Goal: Task Accomplishment & Management: Complete application form

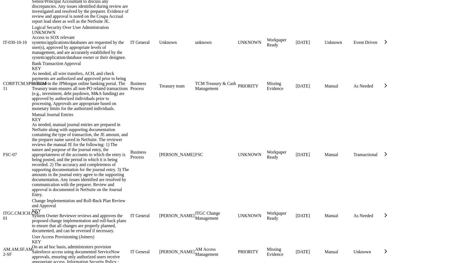
scroll to position [756, 0]
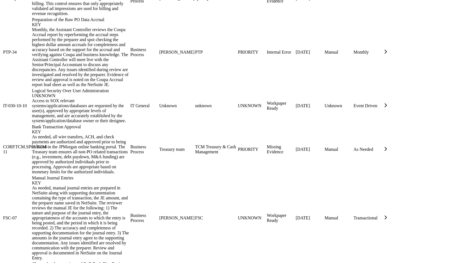
scroll to position [756, 0]
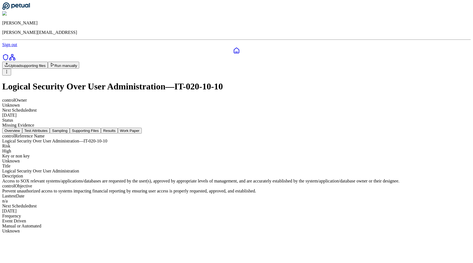
click at [50, 128] on button "Test Attributes" at bounding box center [36, 131] width 28 height 6
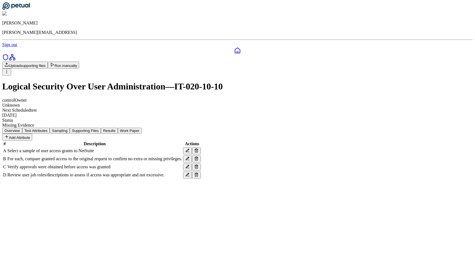
click at [198, 169] on icon at bounding box center [196, 166] width 2 height 3
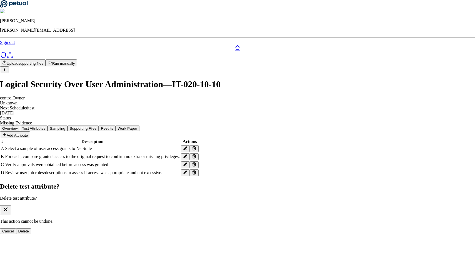
click at [31, 228] on button "Delete" at bounding box center [23, 231] width 15 height 6
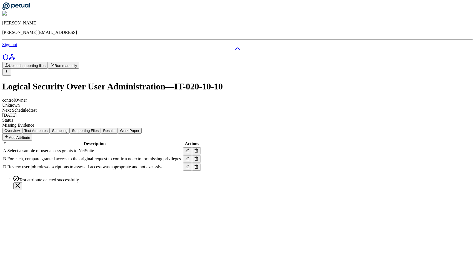
click at [32, 134] on button "Add Attribute" at bounding box center [17, 137] width 30 height 7
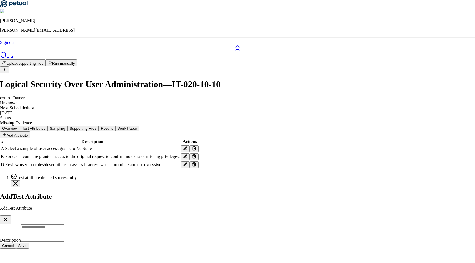
click at [64, 224] on textarea "Description" at bounding box center [42, 232] width 43 height 17
type textarea "****"
click at [29, 253] on button "Save" at bounding box center [22, 256] width 13 height 6
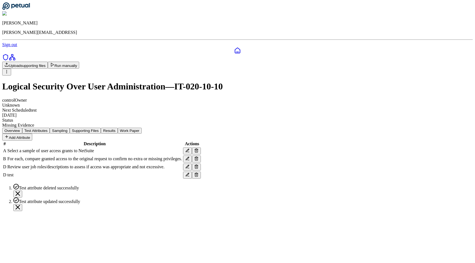
click at [32, 134] on button "Add Attribute" at bounding box center [17, 137] width 30 height 7
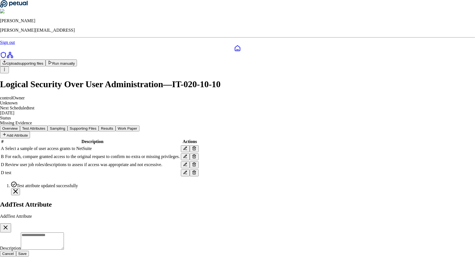
click at [9, 224] on icon "button" at bounding box center [5, 227] width 7 height 7
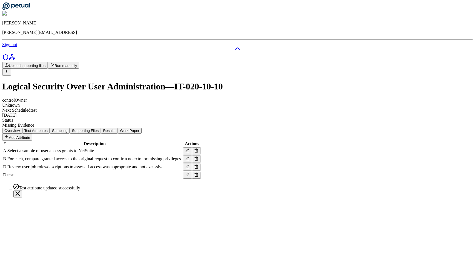
click at [198, 165] on icon at bounding box center [196, 165] width 3 height 0
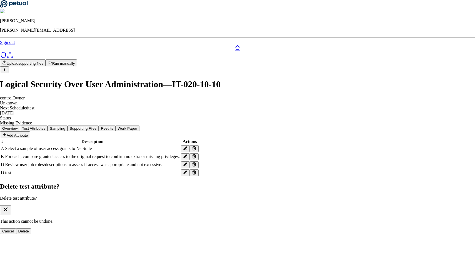
click at [7, 208] on icon "button" at bounding box center [5, 209] width 3 height 3
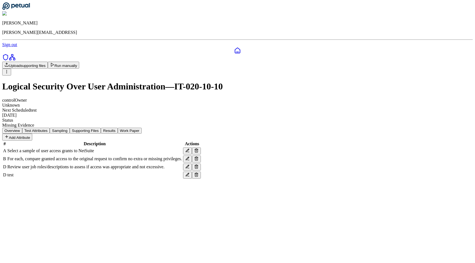
click at [198, 161] on icon at bounding box center [196, 158] width 4 height 4
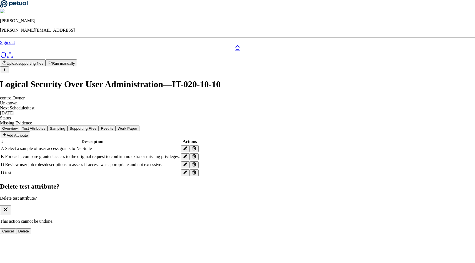
click at [31, 228] on button "Delete" at bounding box center [23, 231] width 15 height 6
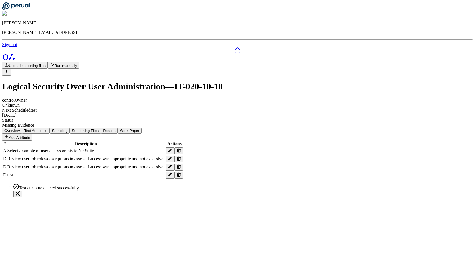
click at [32, 134] on button "Add Attribute" at bounding box center [17, 137] width 30 height 7
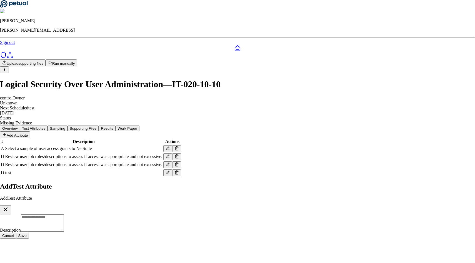
click at [277, 214] on div "Description" at bounding box center [237, 223] width 475 height 18
click at [64, 214] on textarea "Description" at bounding box center [42, 222] width 43 height 17
type textarea "**"
click at [29, 243] on button "Save" at bounding box center [22, 246] width 13 height 6
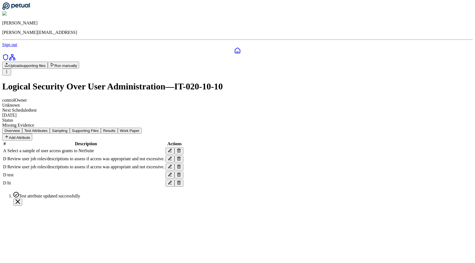
click at [181, 161] on icon at bounding box center [179, 158] width 4 height 4
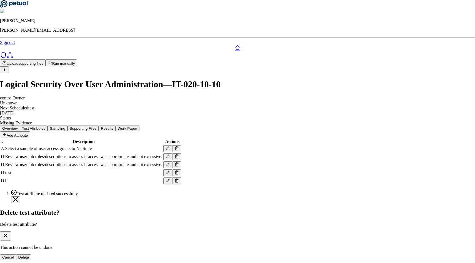
click at [31, 254] on button "Delete" at bounding box center [23, 257] width 15 height 6
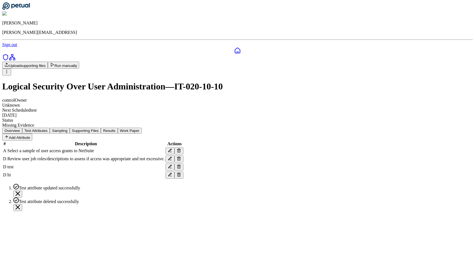
click at [383, 134] on div "Add Attribute # Description Actions A Select a sample of user access grants to …" at bounding box center [237, 157] width 470 height 46
click at [32, 134] on button "Add Attribute" at bounding box center [17, 137] width 30 height 7
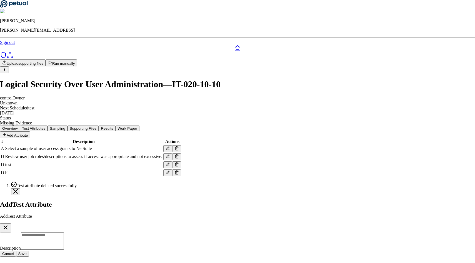
click at [64, 232] on textarea "Description" at bounding box center [42, 240] width 43 height 17
type textarea "****"
click at [306, 261] on div "Cancel Save" at bounding box center [237, 264] width 475 height 6
click at [29, 261] on button "Save" at bounding box center [22, 264] width 13 height 6
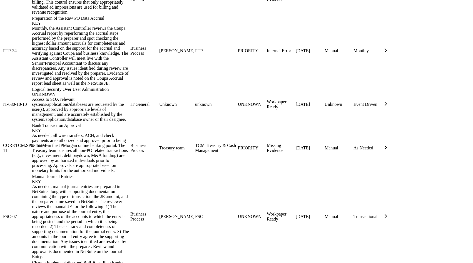
scroll to position [756, 0]
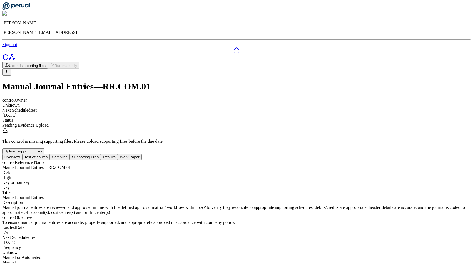
click at [233, 47] on icon at bounding box center [236, 50] width 7 height 7
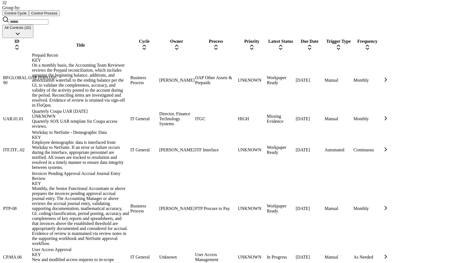
scroll to position [318, 0]
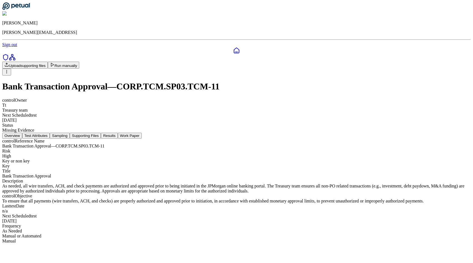
click at [50, 133] on button "Test Attributes" at bounding box center [36, 136] width 28 height 6
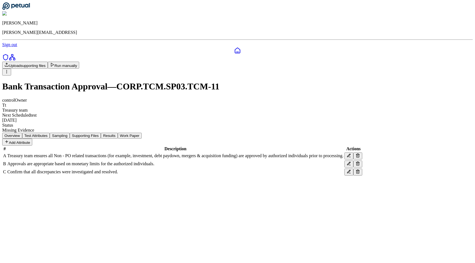
click at [70, 133] on button "Sampling" at bounding box center [60, 136] width 20 height 6
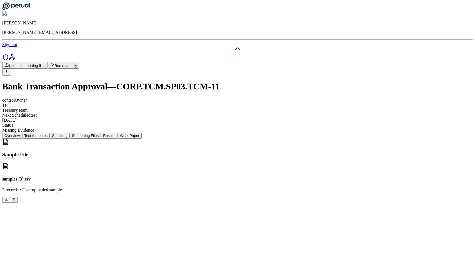
click at [101, 133] on button "Supporting Files" at bounding box center [85, 136] width 31 height 6
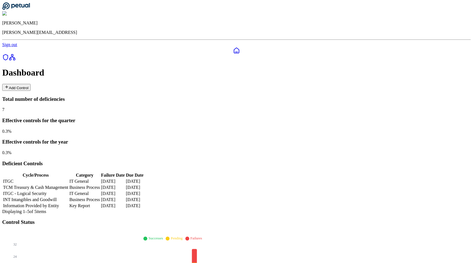
click at [31, 84] on button "Add Control" at bounding box center [16, 87] width 28 height 7
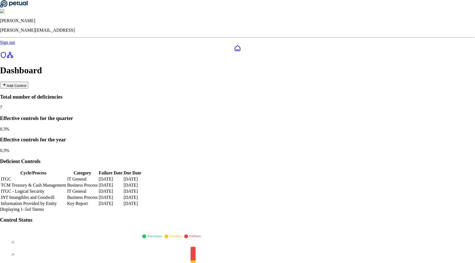
type input "**********"
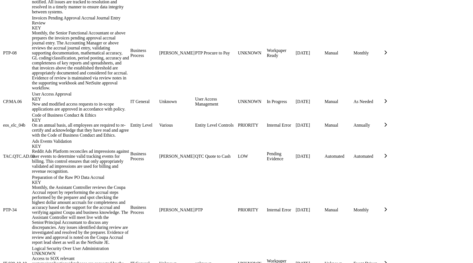
scroll to position [643, 0]
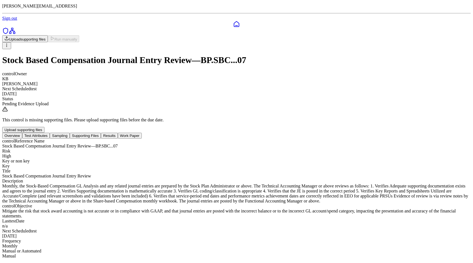
scroll to position [44, 0]
click at [101, 133] on button "Supporting Files" at bounding box center [85, 136] width 31 height 6
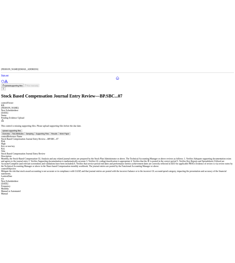
scroll to position [0, 0]
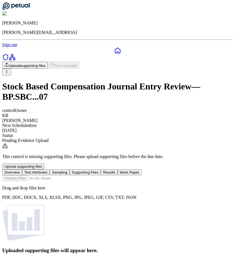
scroll to position [38, 0]
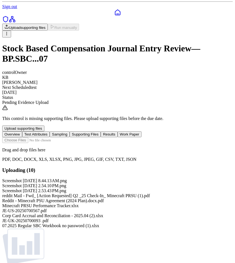
click at [70, 131] on button "Sampling" at bounding box center [60, 134] width 20 height 6
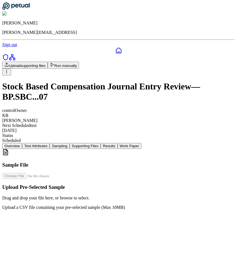
click at [50, 143] on button "Test Attributes" at bounding box center [36, 146] width 28 height 6
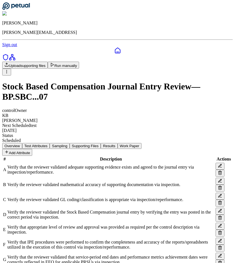
click at [101, 143] on button "Supporting Files" at bounding box center [85, 146] width 31 height 6
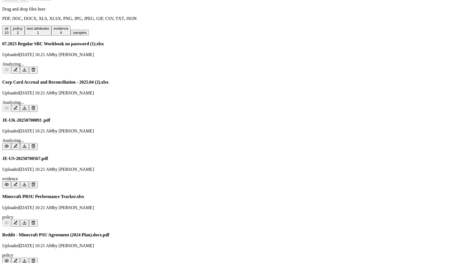
scroll to position [90, 0]
